Goal: Information Seeking & Learning: Learn about a topic

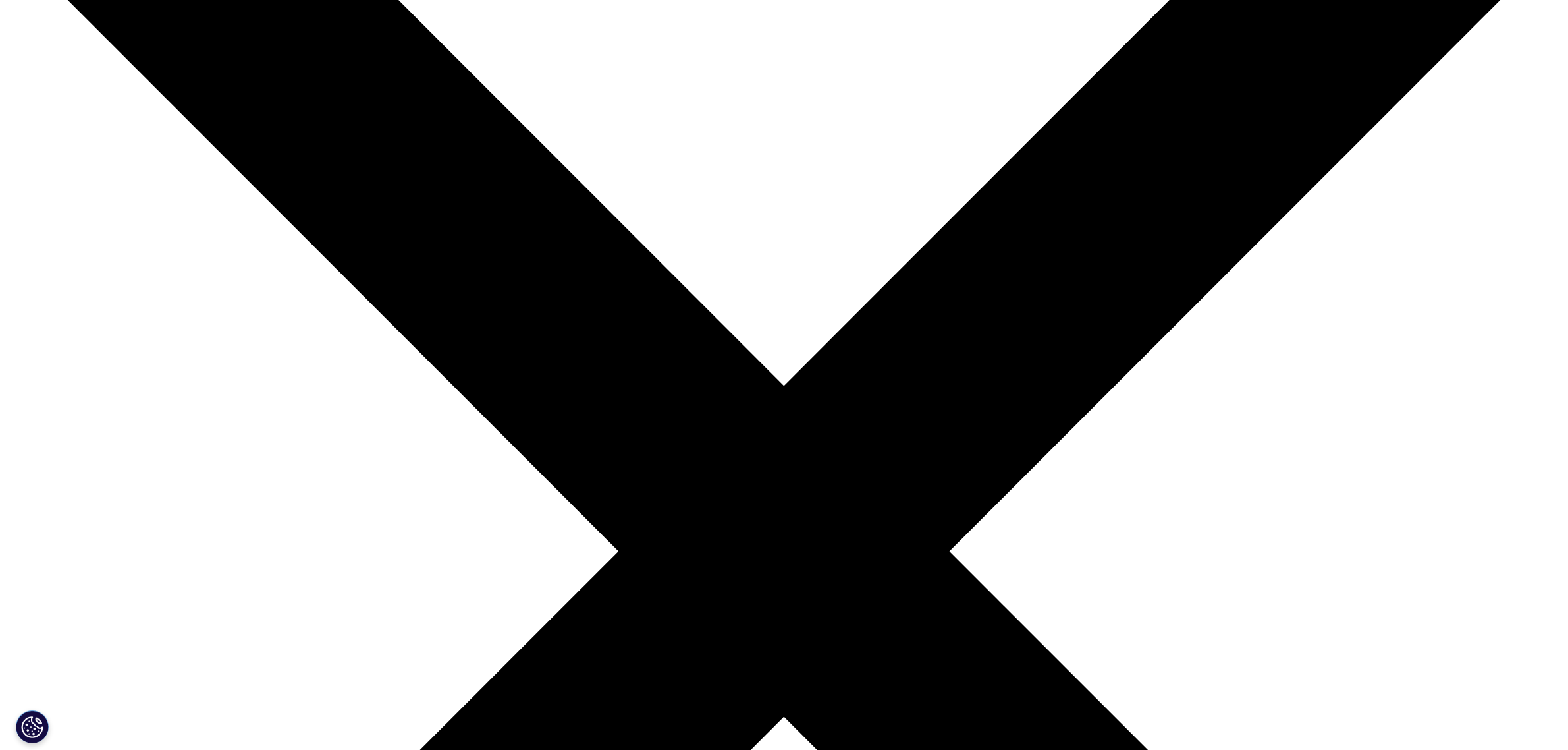
drag, startPoint x: 684, startPoint y: 245, endPoint x: 667, endPoint y: 241, distance: 17.5
drag, startPoint x: 867, startPoint y: 261, endPoint x: 675, endPoint y: 244, distance: 192.8
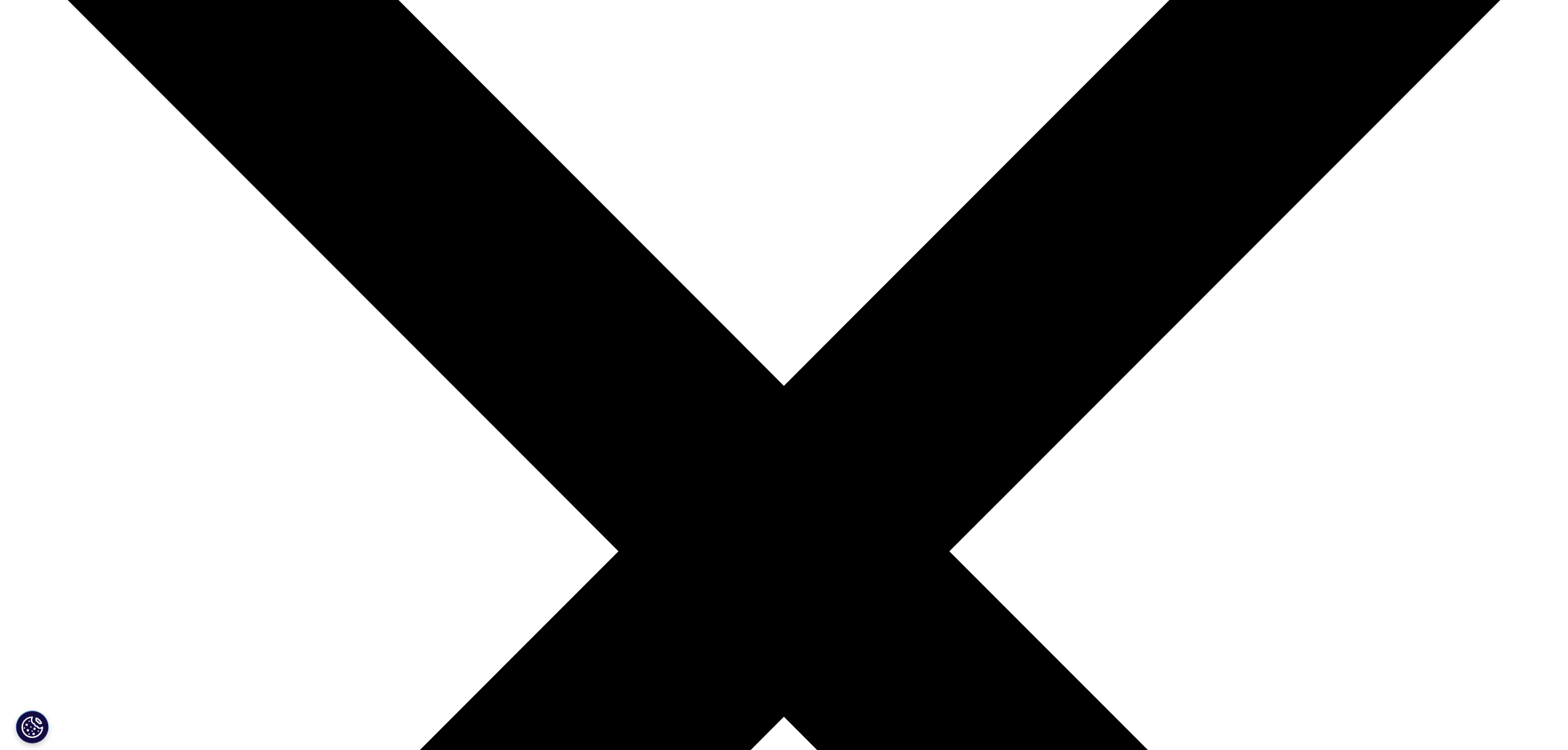
drag, startPoint x: 755, startPoint y: 279, endPoint x: 636, endPoint y: 259, distance: 120.7
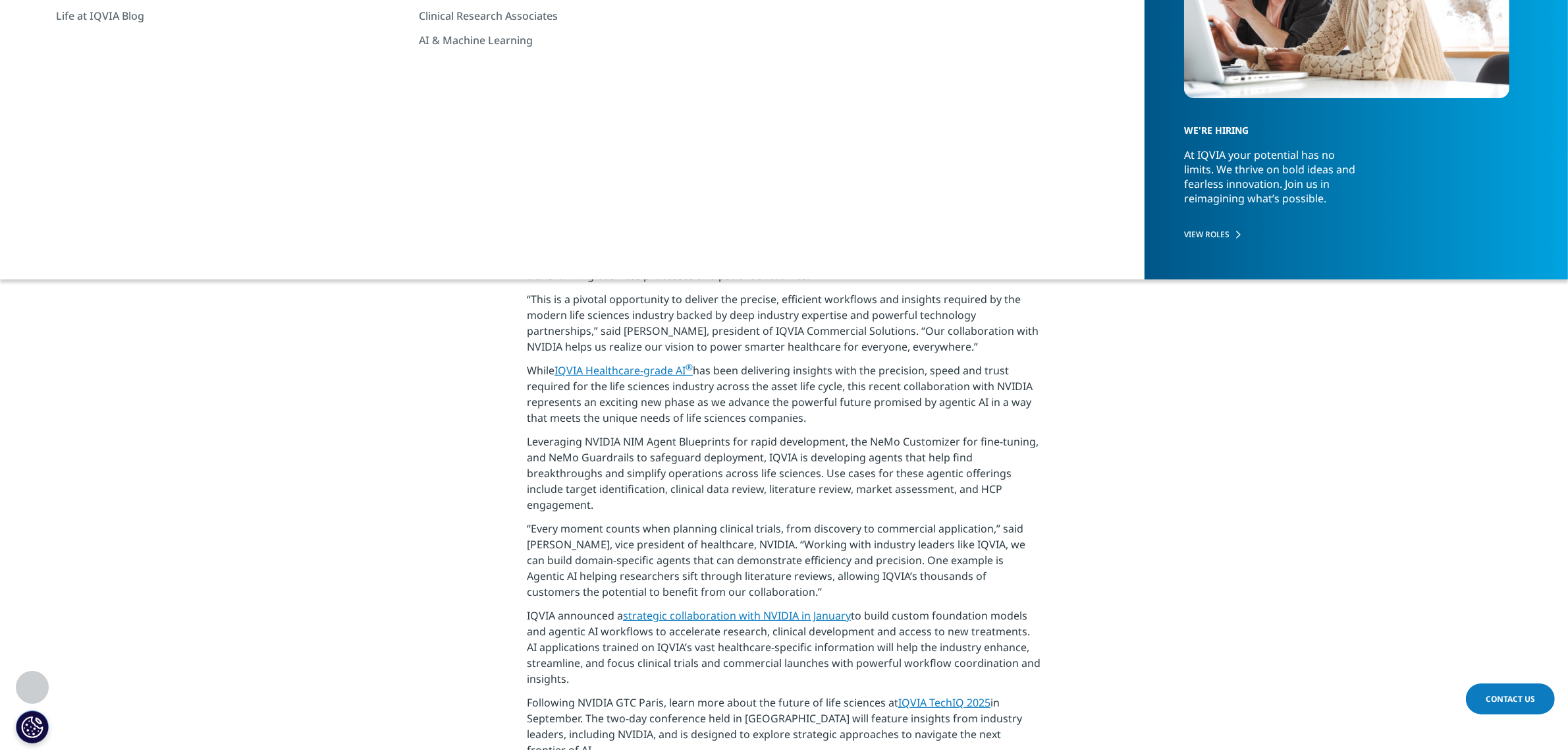
click at [623, 257] on p "[GEOGRAPHIC_DATA], N.C. --( BUSINESS WIRE )– IQVIA (NYSE:IQV), a leading global…" at bounding box center [784, 239] width 514 height 104
drag, startPoint x: 632, startPoint y: 247, endPoint x: 604, endPoint y: 247, distance: 28.0
click at [609, 247] on p "[GEOGRAPHIC_DATA], N.C. --( BUSINESS WIRE )– IQVIA (NYSE:IQV), a leading global…" at bounding box center [784, 239] width 514 height 104
click at [591, 247] on p "[GEOGRAPHIC_DATA], N.C. --( BUSINESS WIRE )– IQVIA (NYSE:IQV), a leading global…" at bounding box center [784, 239] width 514 height 104
drag, startPoint x: 889, startPoint y: 287, endPoint x: 596, endPoint y: 238, distance: 297.1
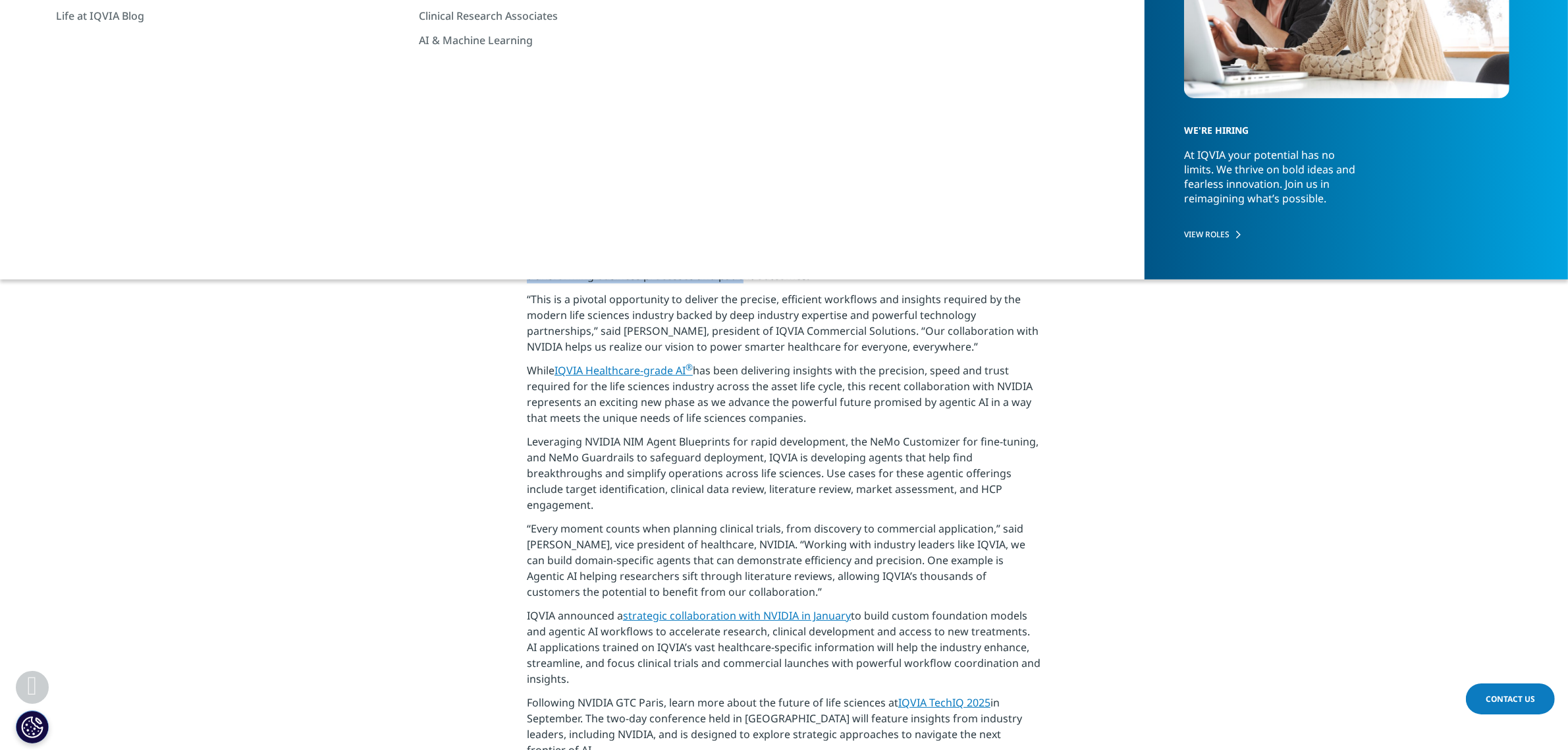
click at [598, 238] on p "[GEOGRAPHIC_DATA], N.C. --( BUSINESS WIRE )– IQVIA (NYSE:IQV), a leading global…" at bounding box center [784, 239] width 514 height 104
click at [591, 238] on p "[GEOGRAPHIC_DATA], N.C. --( BUSINESS WIRE )– IQVIA (NYSE:IQV), a leading global…" at bounding box center [784, 239] width 514 height 104
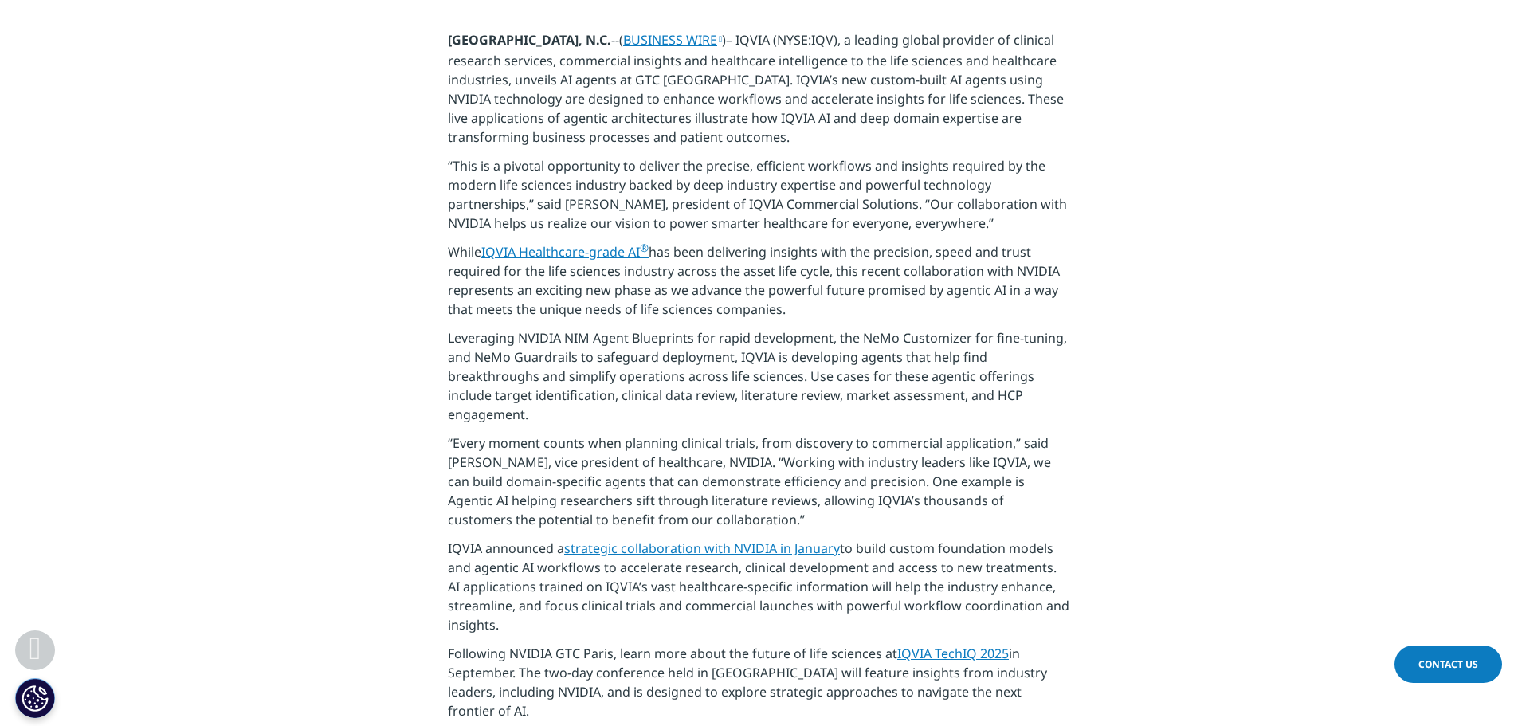
scroll to position [539, 0]
